Goal: Navigation & Orientation: Go to known website

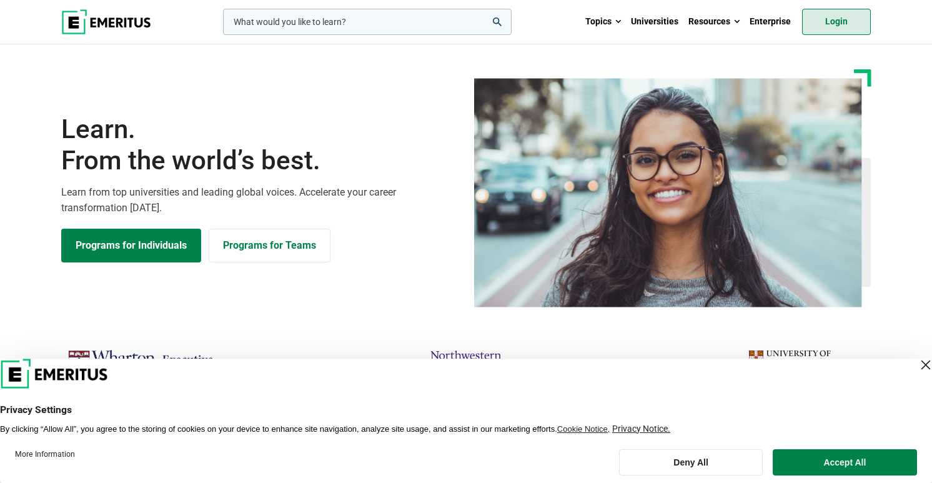
click at [832, 22] on link "Login" at bounding box center [836, 22] width 69 height 26
click at [814, 24] on link "Login" at bounding box center [836, 22] width 69 height 26
click at [396, 201] on p "Learn from top universities and leading global voices. Accelerate your career t…" at bounding box center [259, 200] width 397 height 32
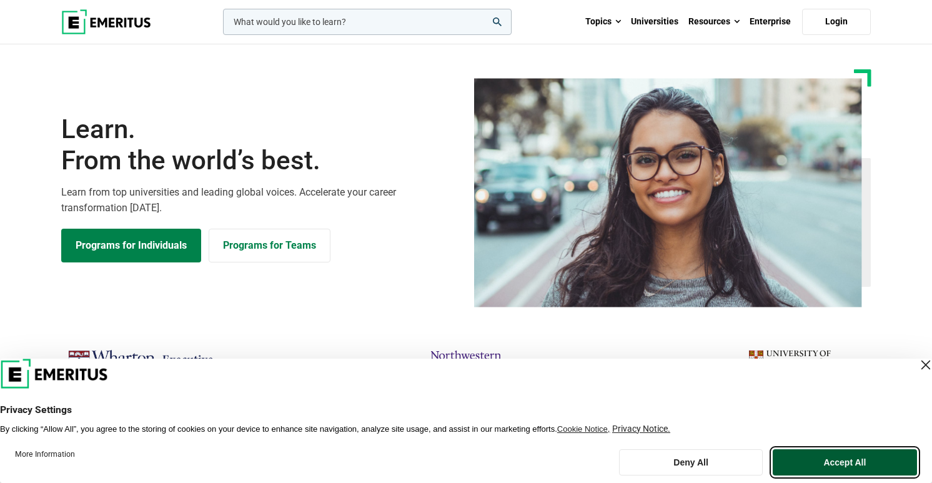
click at [870, 462] on button "Accept All" at bounding box center [845, 462] width 144 height 26
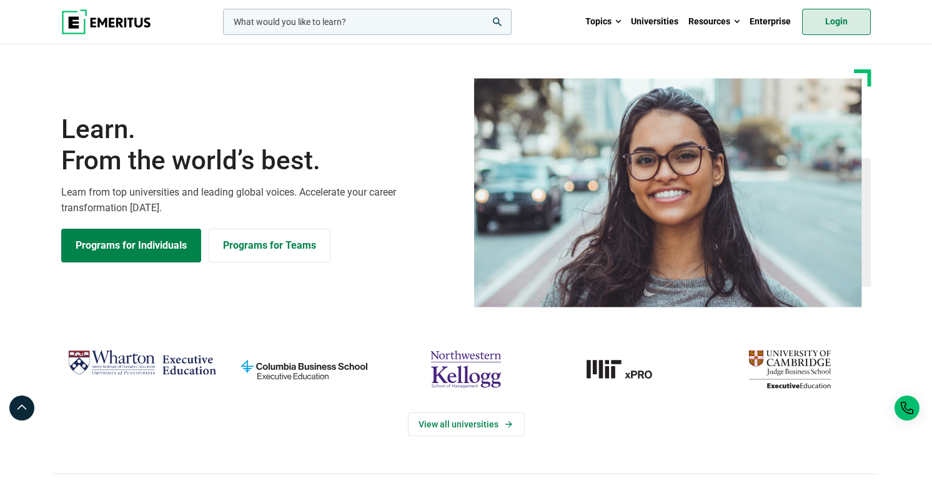
click at [835, 26] on link "Login" at bounding box center [836, 22] width 69 height 26
click at [815, 30] on link "Login" at bounding box center [836, 22] width 69 height 26
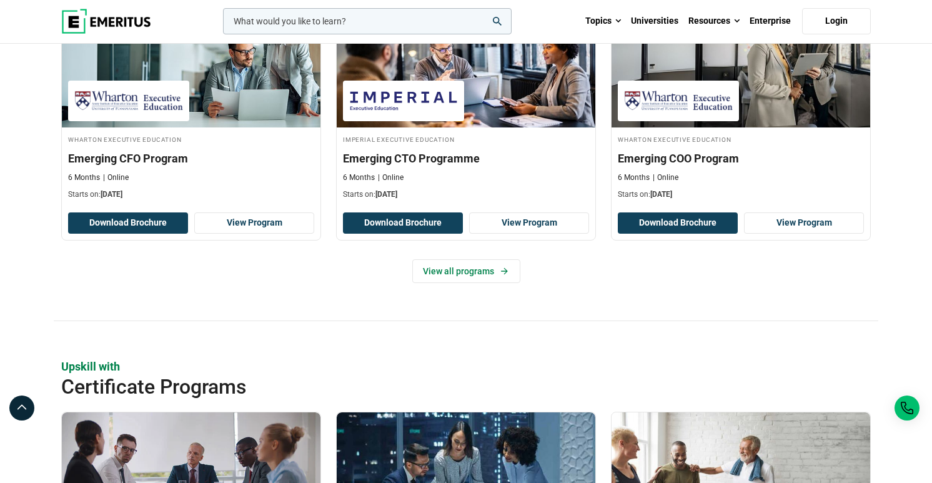
scroll to position [174, 0]
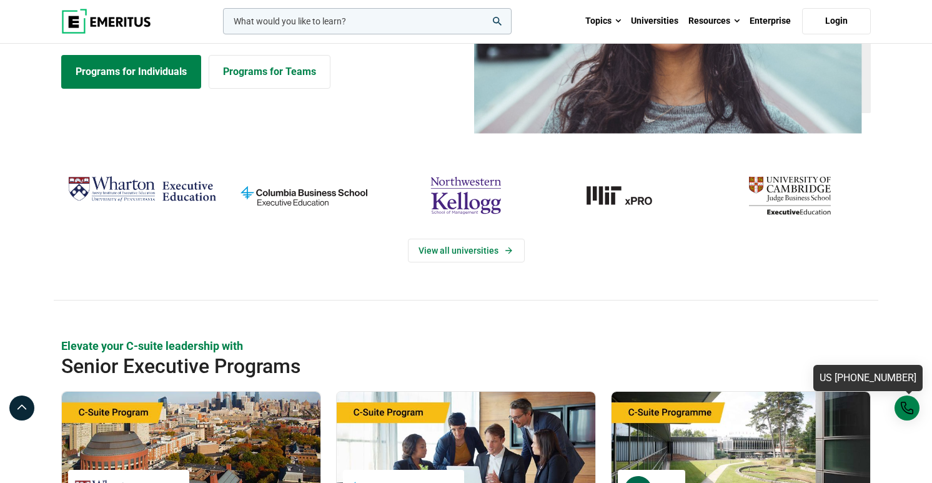
click at [910, 407] on div "US [PHONE_NUMBER]" at bounding box center [907, 407] width 25 height 25
click at [22, 407] on icon at bounding box center [22, 407] width 12 height 15
